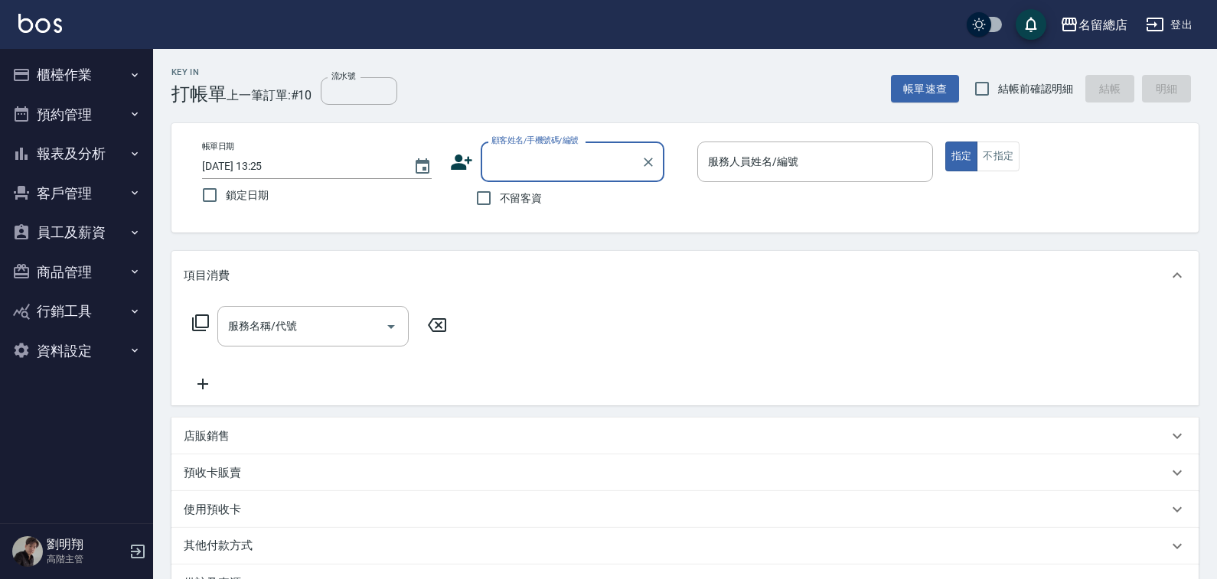
click at [70, 157] on button "報表及分析" at bounding box center [76, 154] width 141 height 40
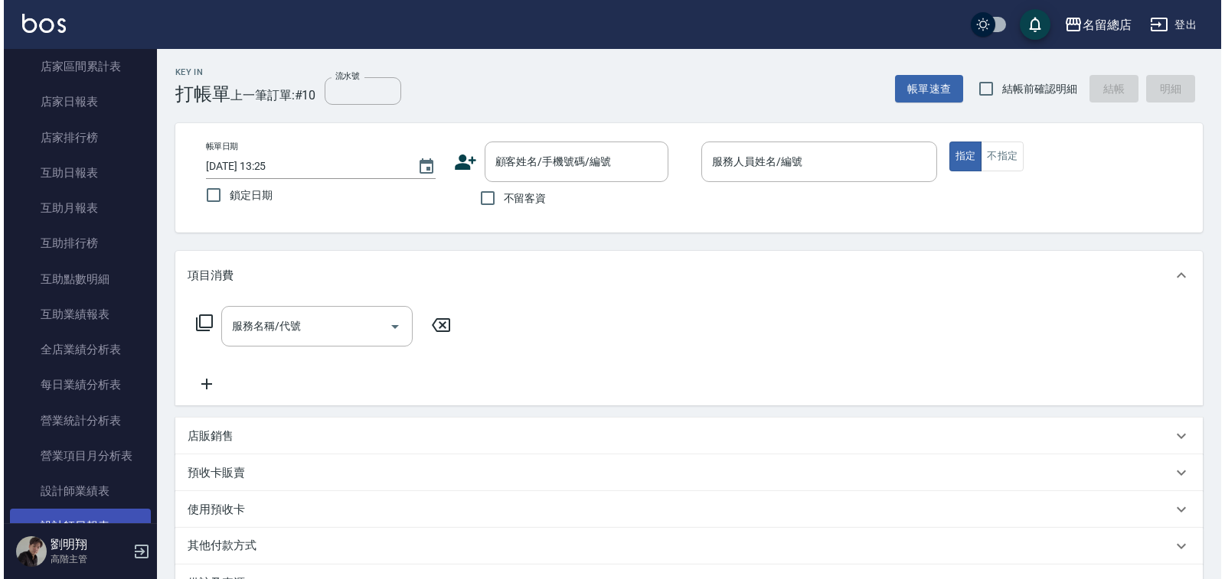
scroll to position [383, 0]
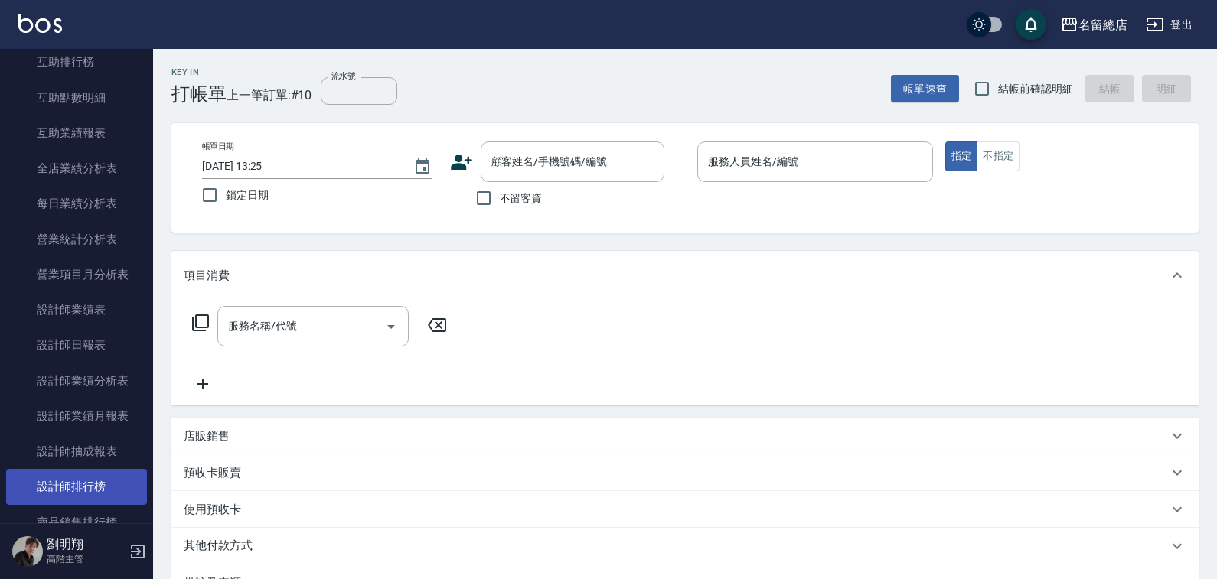
click at [75, 488] on link "設計師排行榜" at bounding box center [76, 486] width 141 height 35
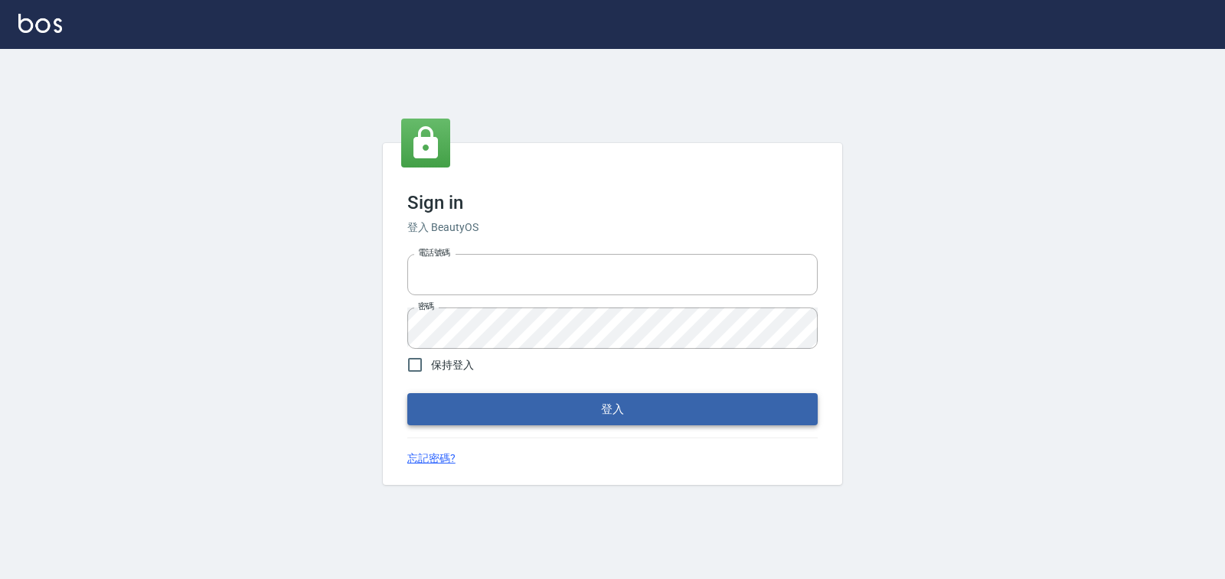
type input "0938245198"
click at [555, 403] on button "登入" at bounding box center [612, 409] width 410 height 32
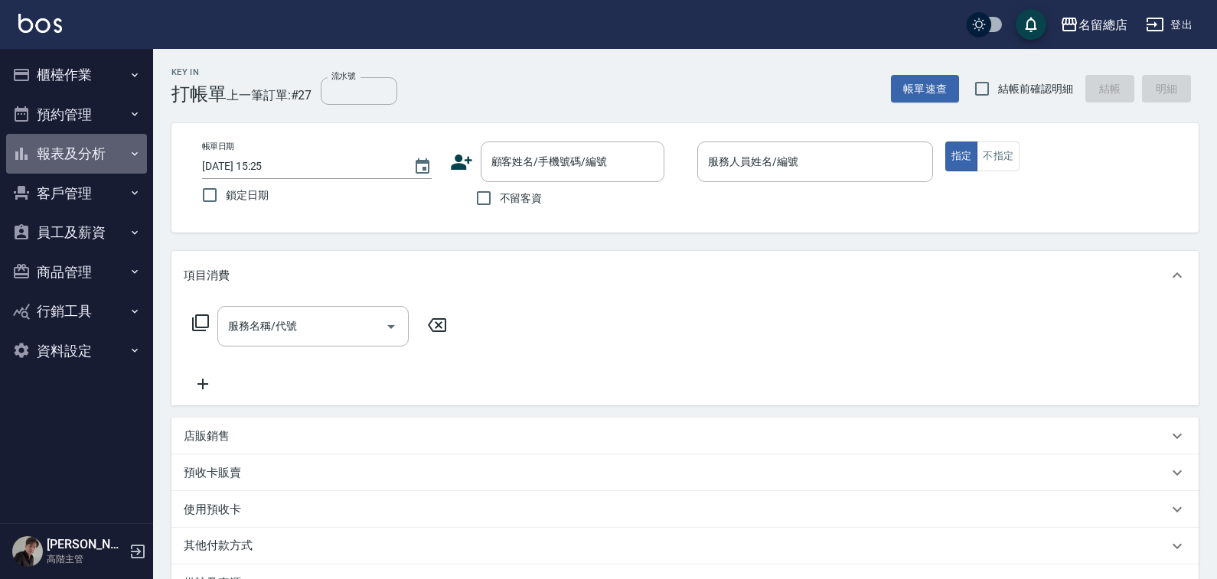
click at [67, 144] on button "報表及分析" at bounding box center [76, 154] width 141 height 40
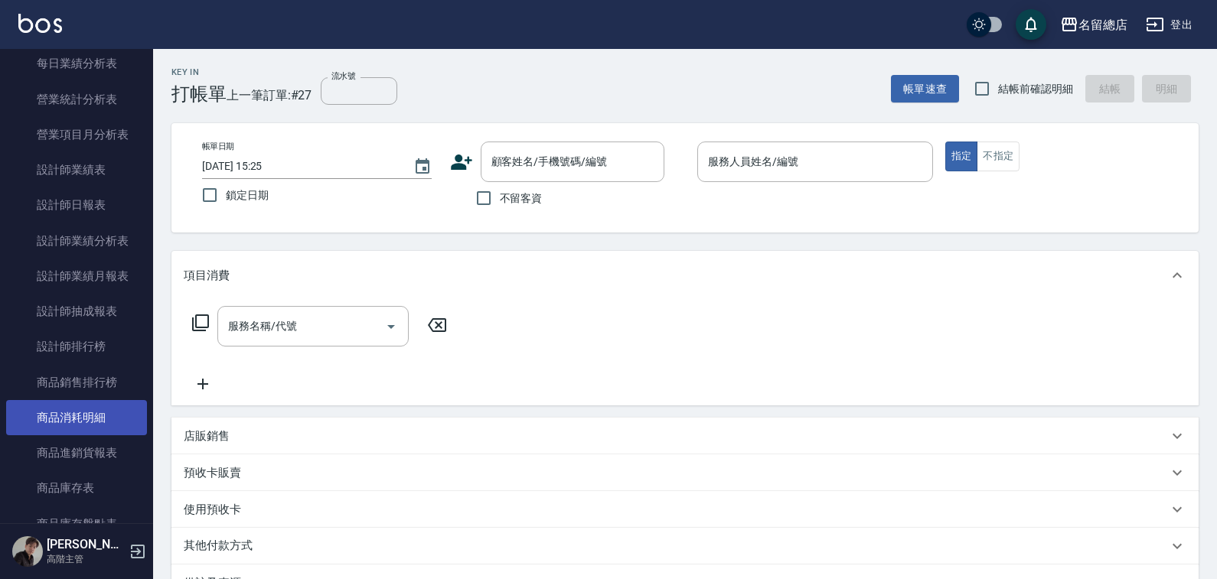
scroll to position [536, 0]
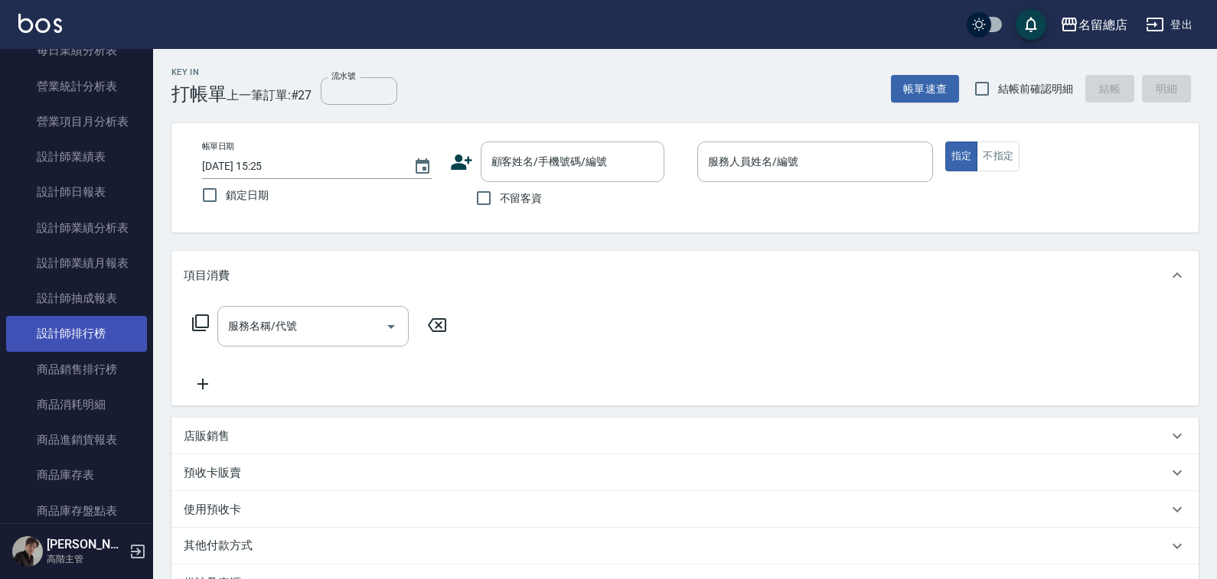
click at [100, 334] on link "設計師排行榜" at bounding box center [76, 333] width 141 height 35
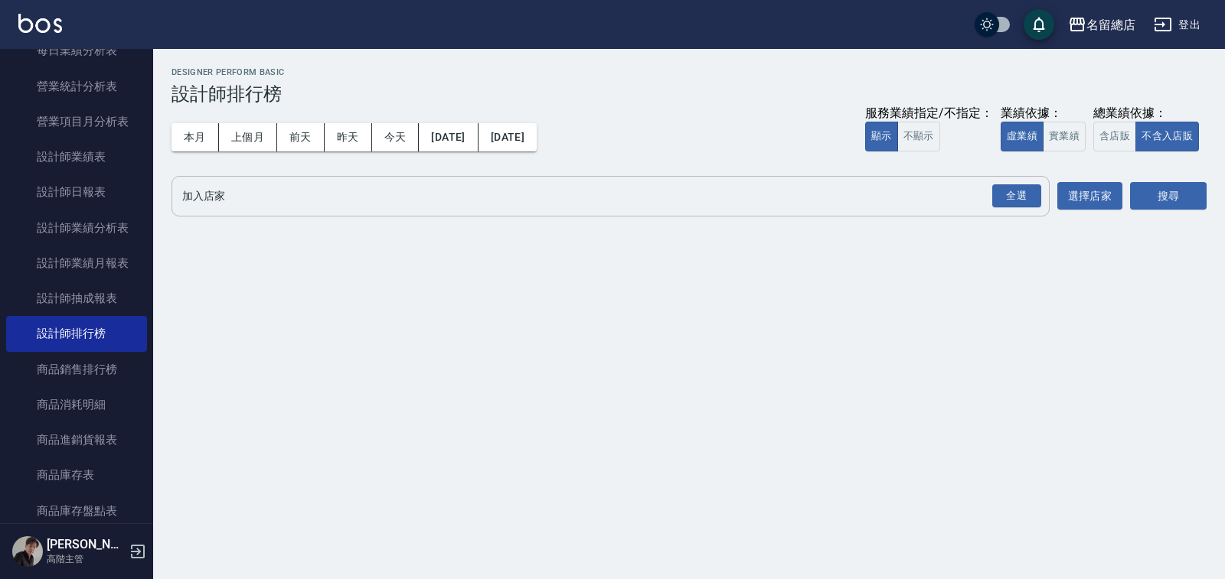
click at [1032, 211] on div "全選" at bounding box center [1016, 196] width 54 height 41
click at [1035, 199] on div "全選" at bounding box center [1016, 196] width 49 height 24
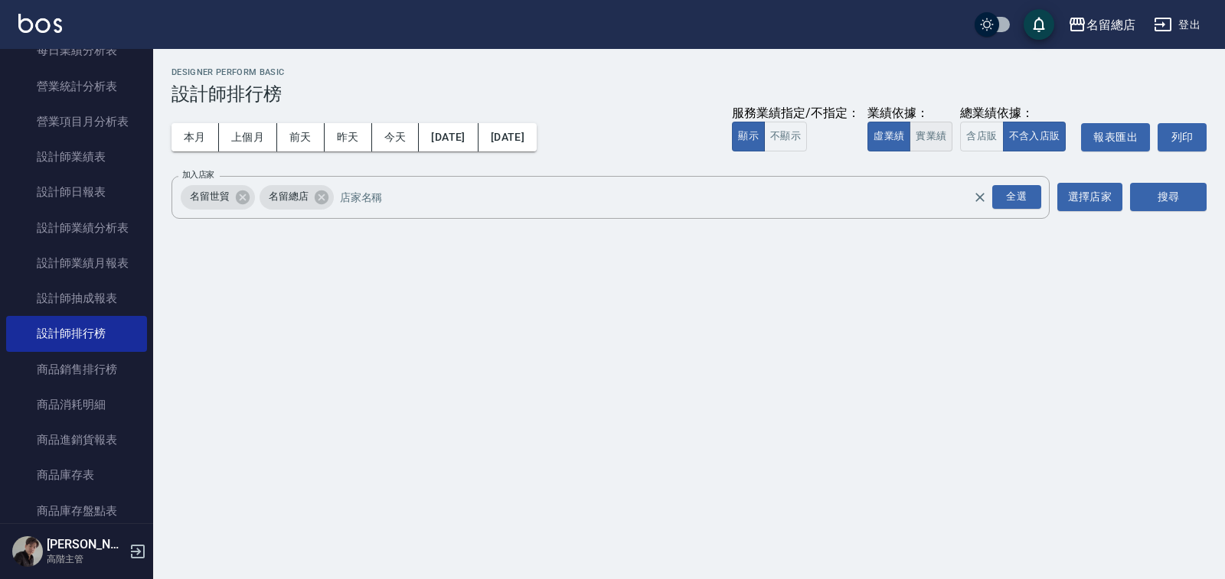
click at [935, 137] on button "實業績" at bounding box center [930, 137] width 43 height 30
click at [1177, 197] on button "搜尋" at bounding box center [1168, 197] width 77 height 28
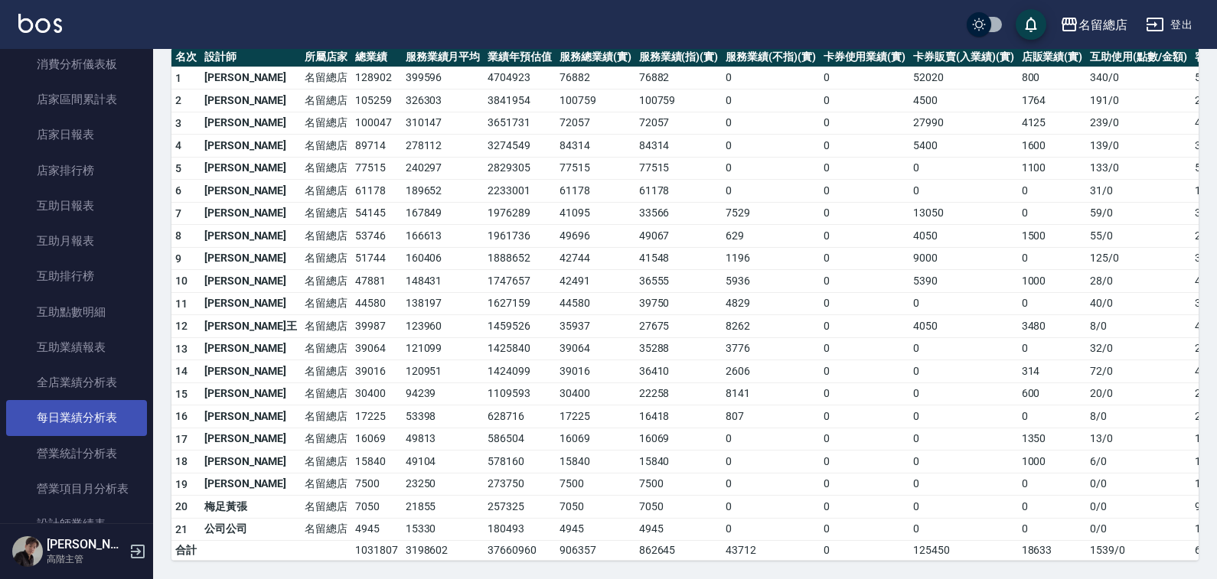
scroll to position [153, 0]
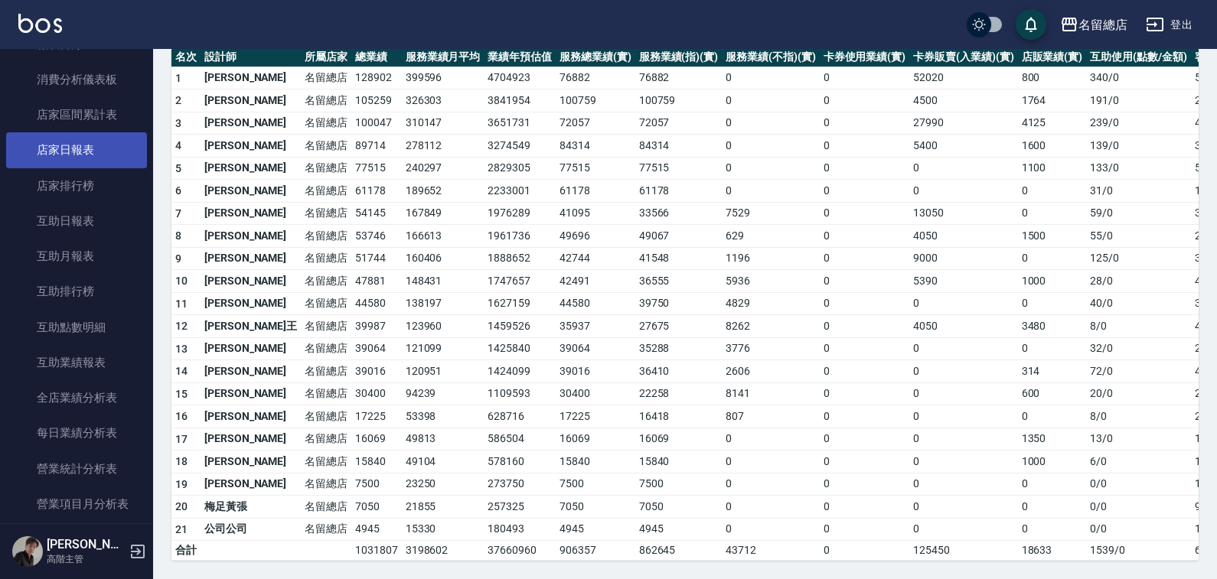
click at [82, 137] on link "店家日報表" at bounding box center [76, 149] width 141 height 35
